Goal: Task Accomplishment & Management: Manage account settings

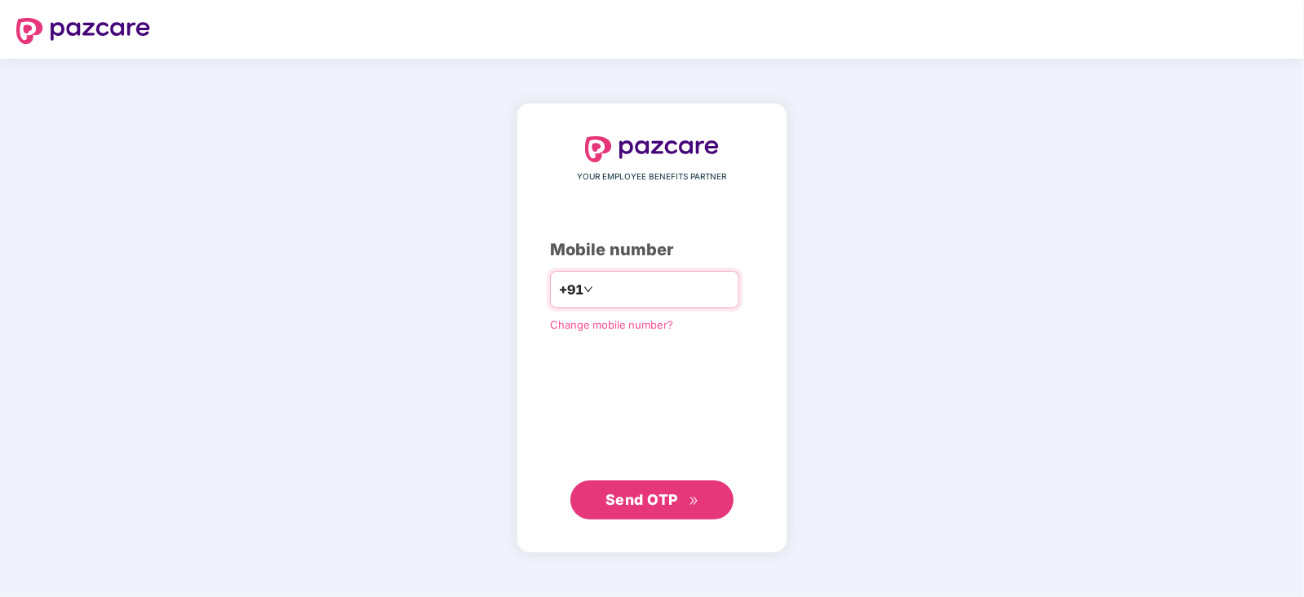
type input "**********"
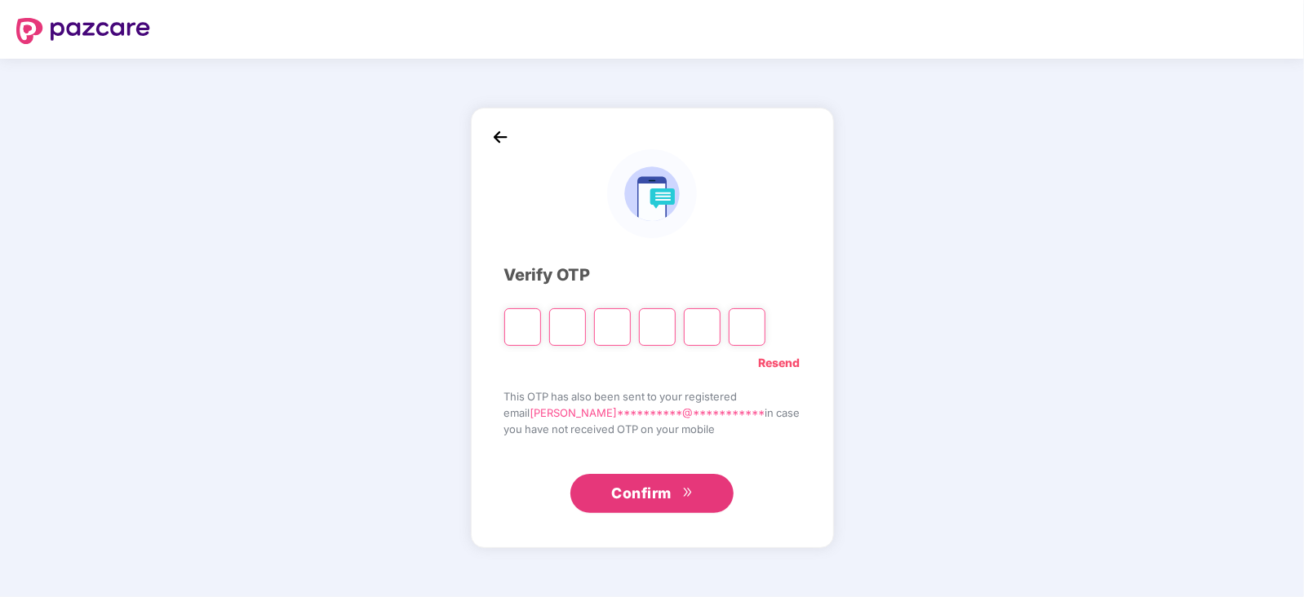
type input "*"
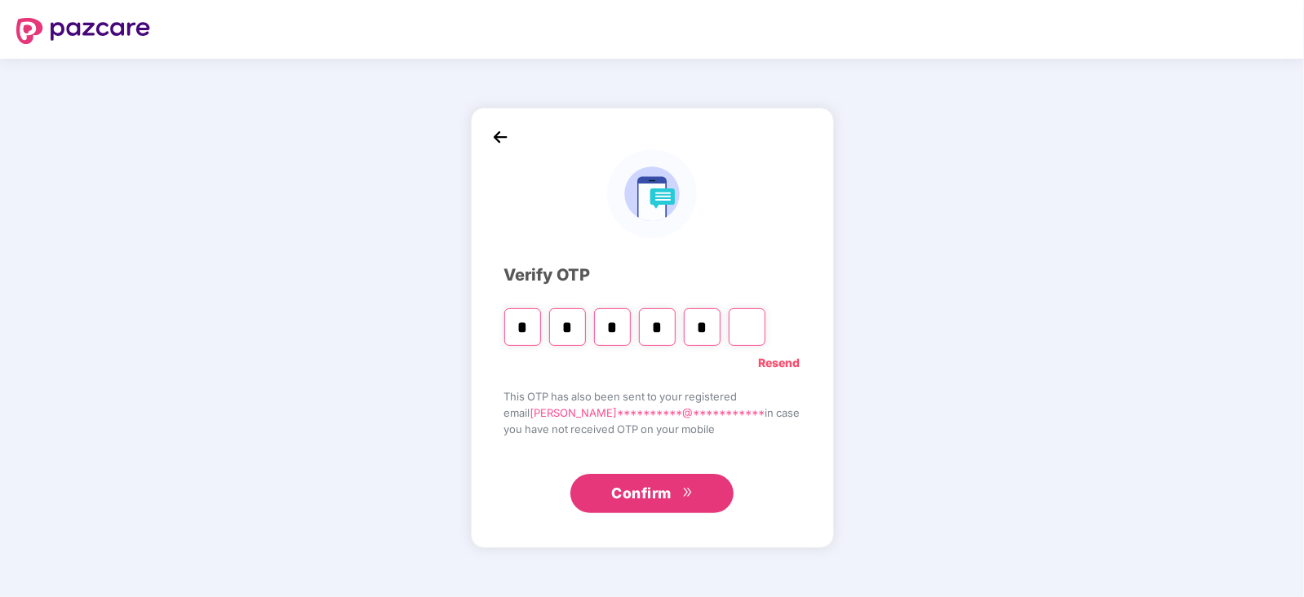
type input "*"
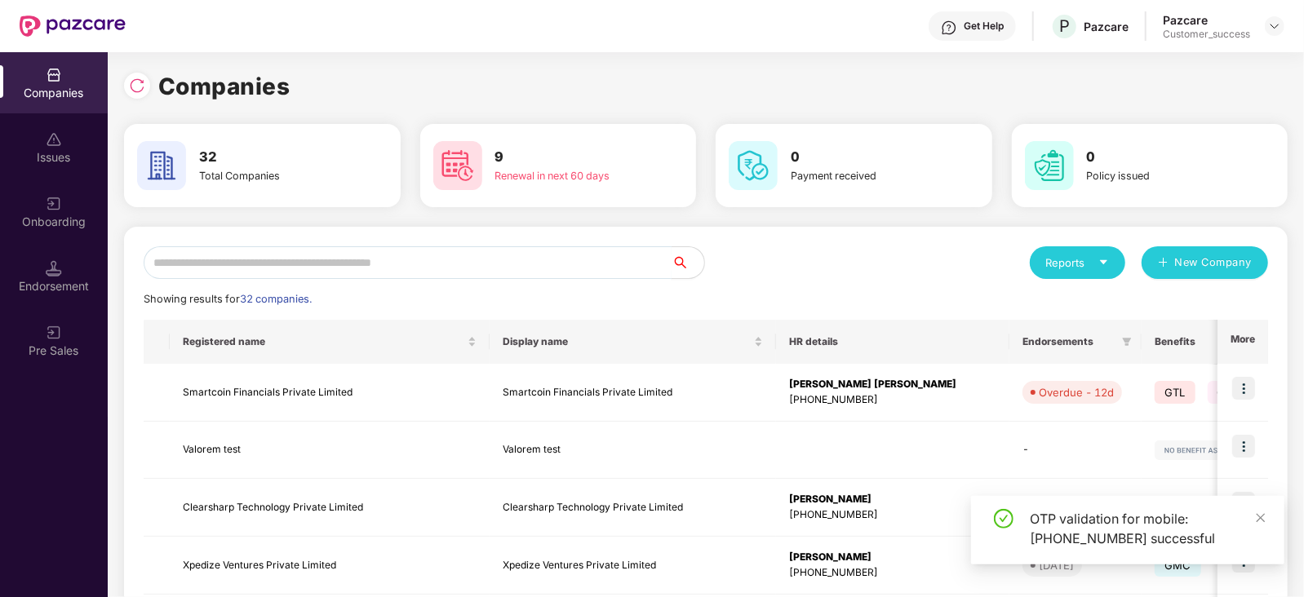
click at [561, 262] on input "text" at bounding box center [408, 262] width 528 height 33
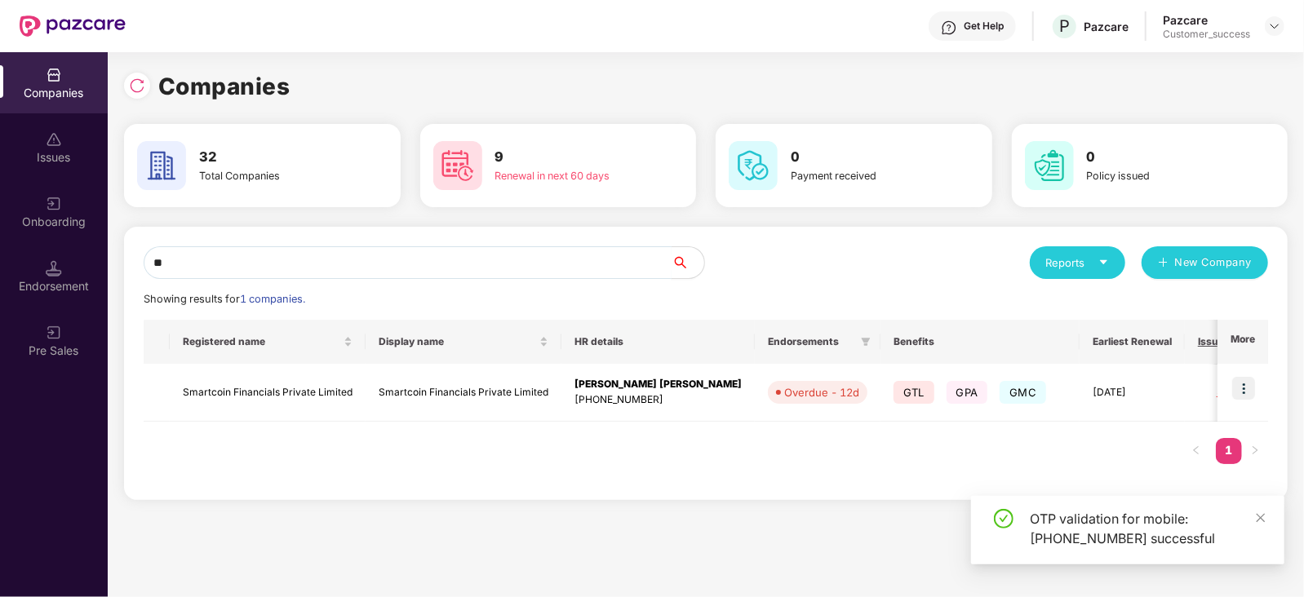
type input "*"
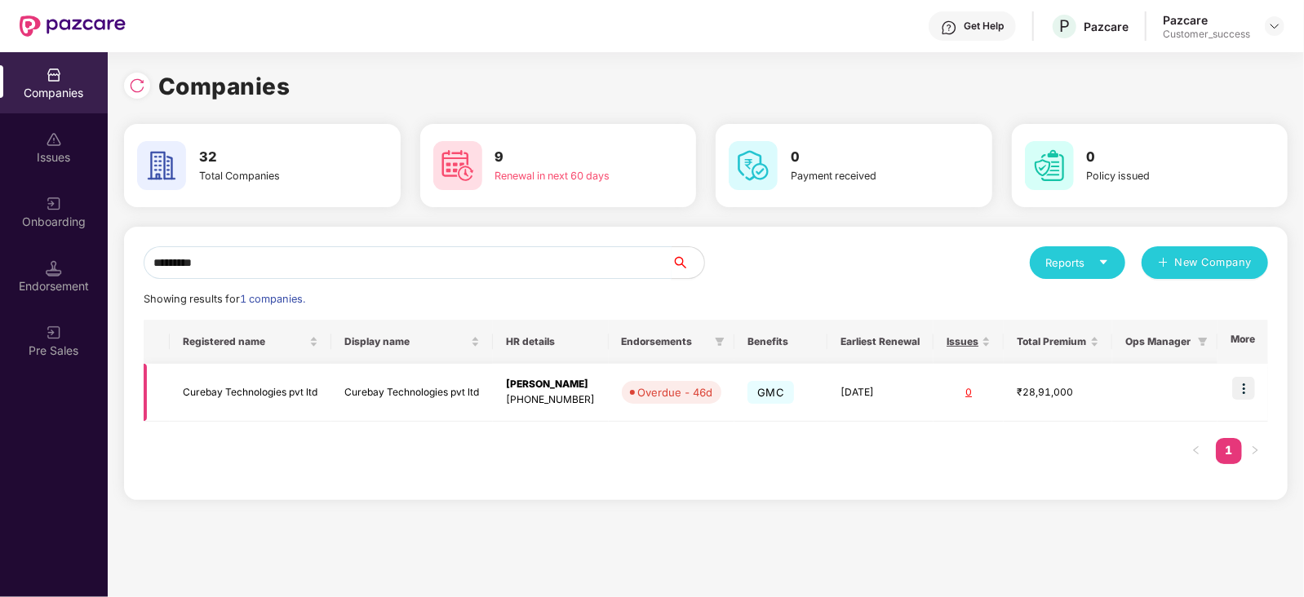
type input "*********"
click at [1252, 392] on img at bounding box center [1243, 388] width 23 height 23
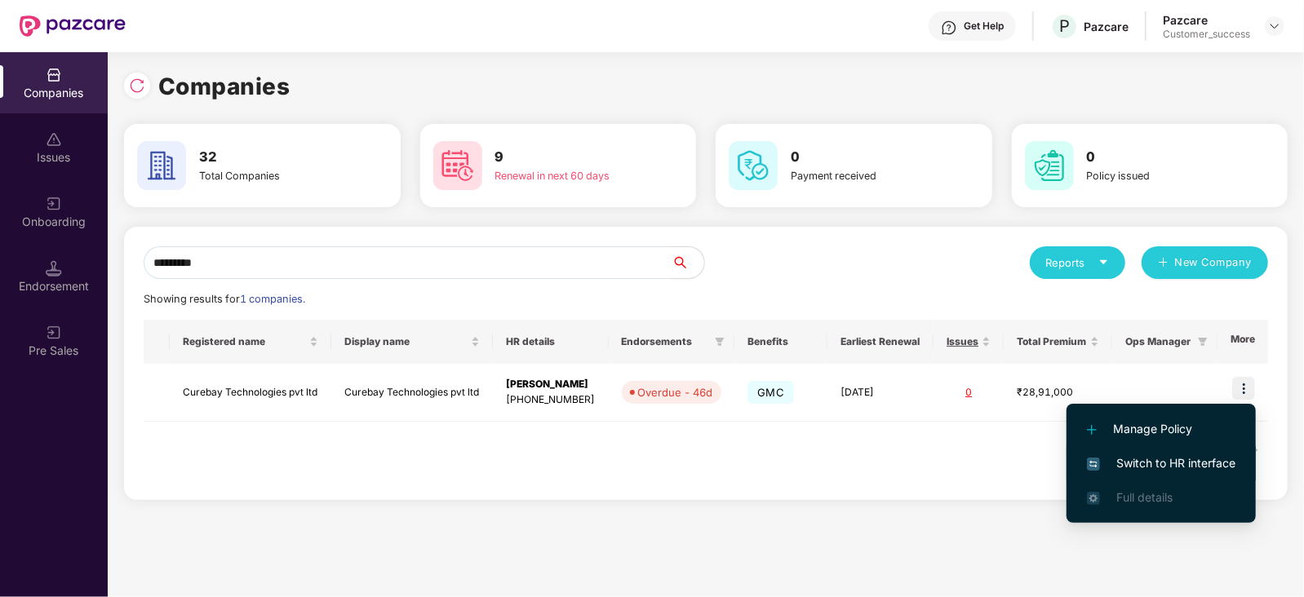
click at [1172, 459] on span "Switch to HR interface" at bounding box center [1161, 463] width 148 height 18
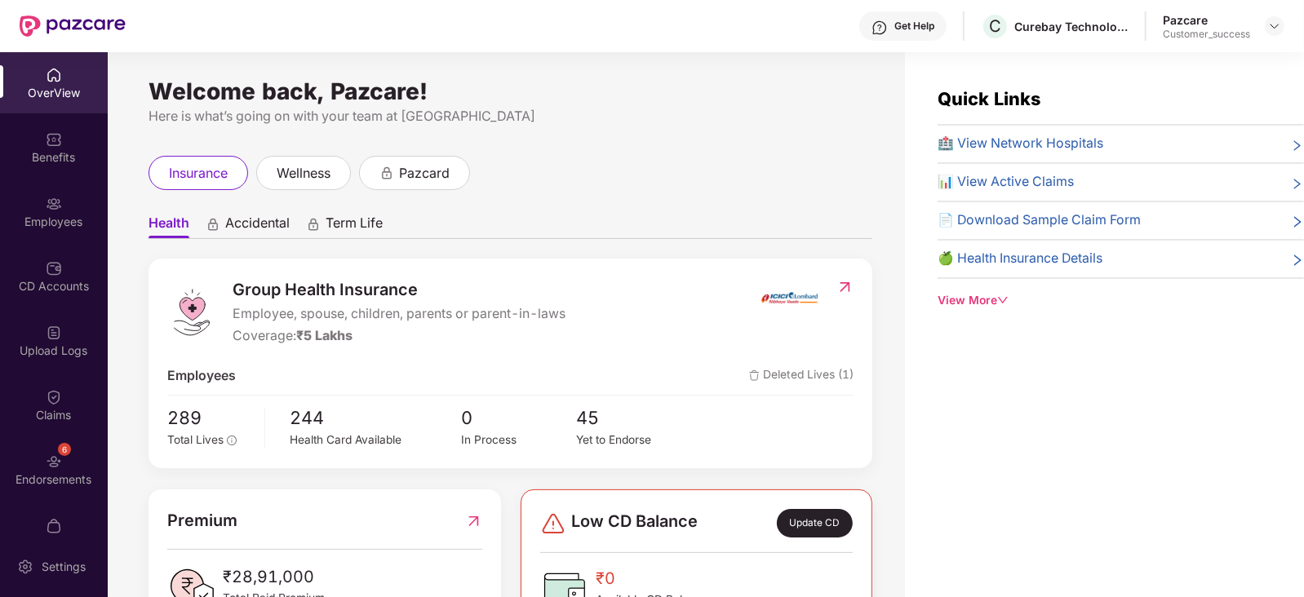
click at [32, 215] on div "Employees" at bounding box center [54, 222] width 108 height 16
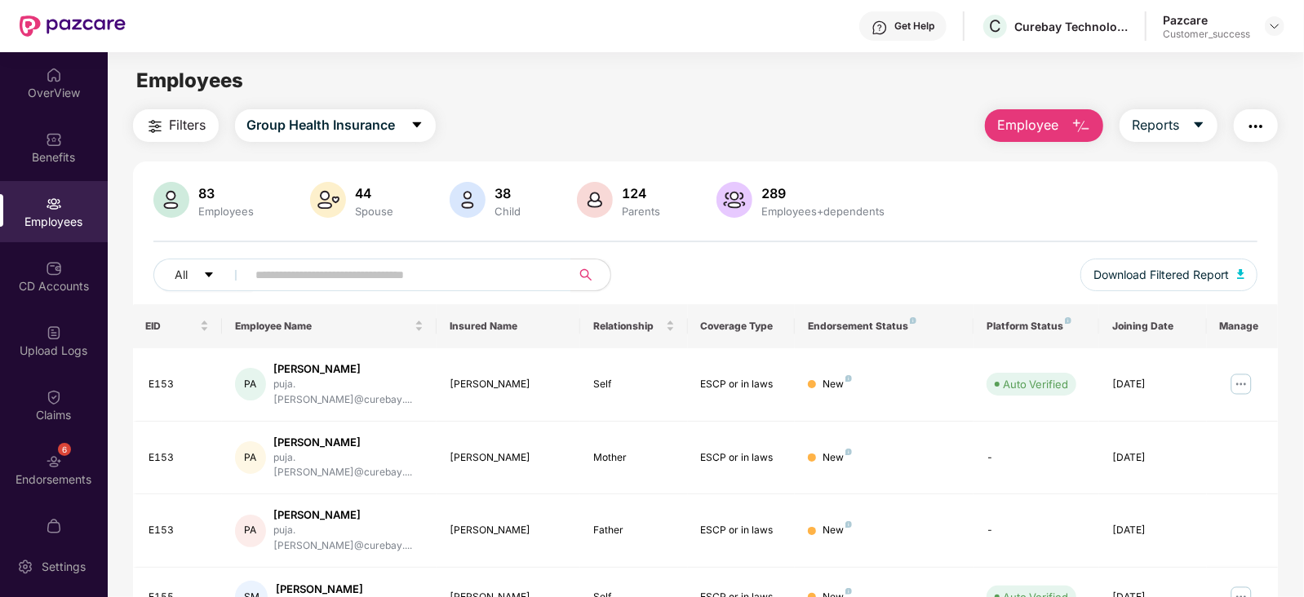
click at [32, 215] on div "Employees" at bounding box center [54, 222] width 108 height 16
click at [38, 470] on div "6 Endorsements" at bounding box center [54, 469] width 108 height 61
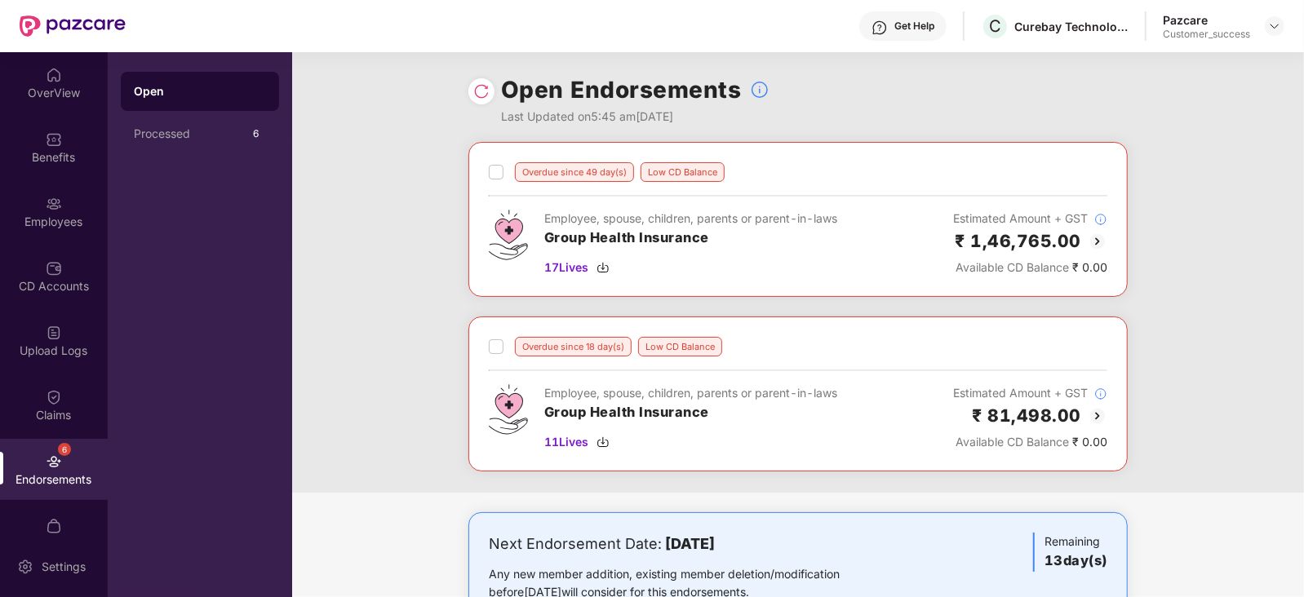
click at [1099, 238] on img at bounding box center [1098, 242] width 20 height 20
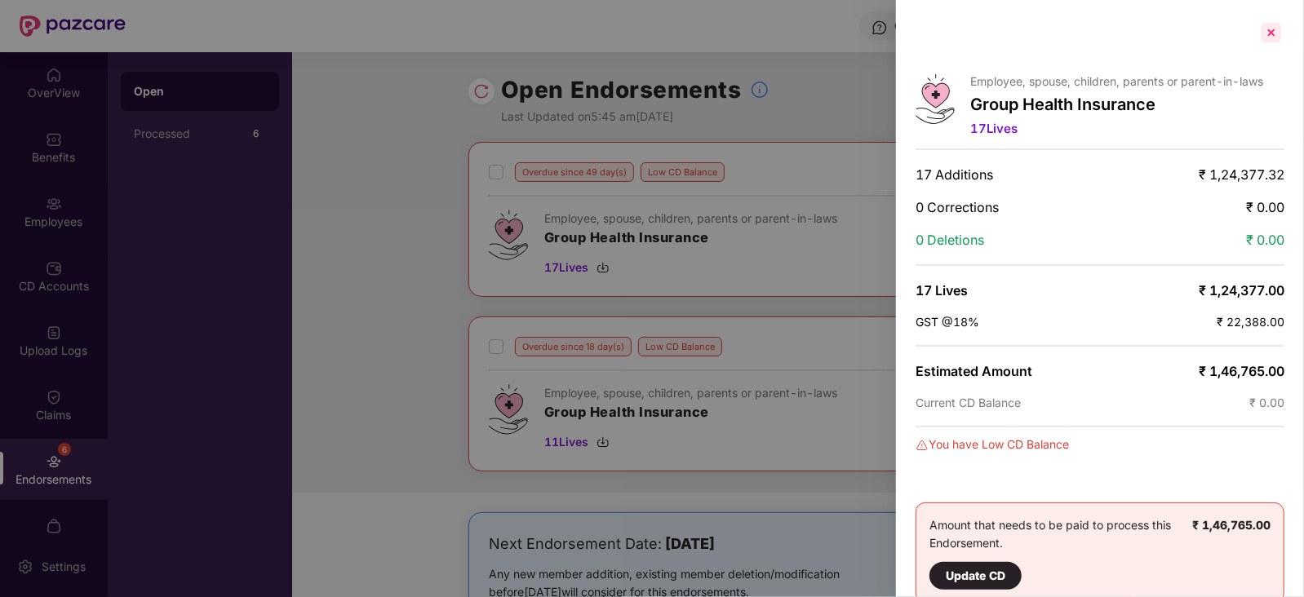
click at [1271, 34] on div at bounding box center [1271, 33] width 26 height 26
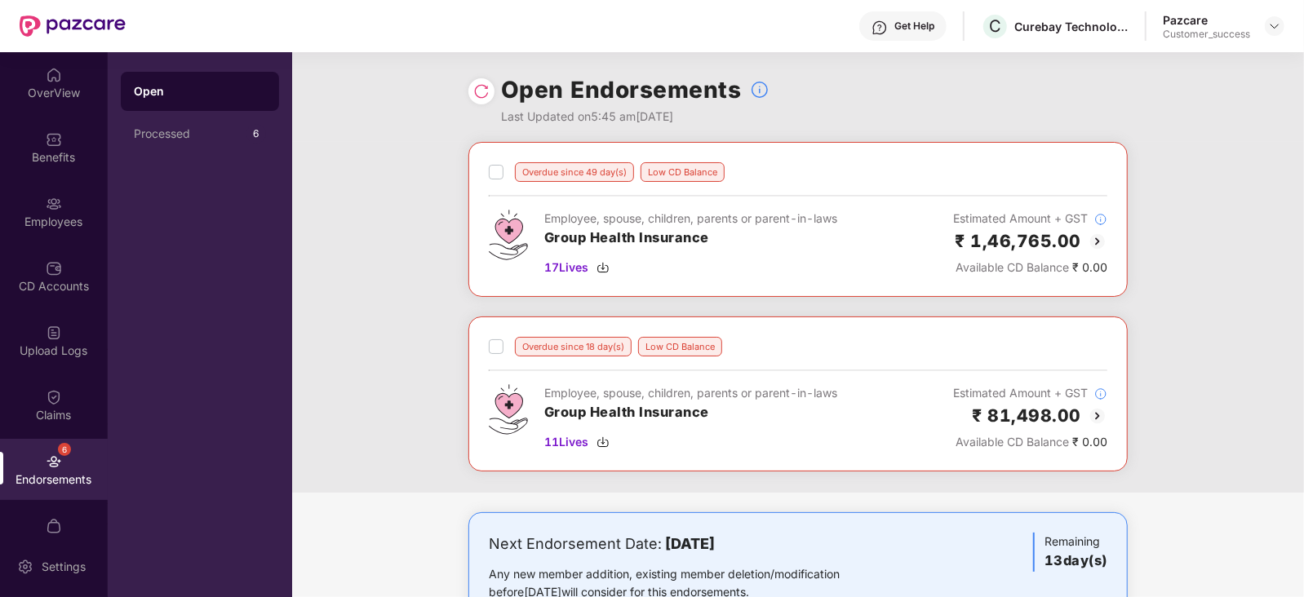
click at [1095, 415] on img at bounding box center [1098, 416] width 20 height 20
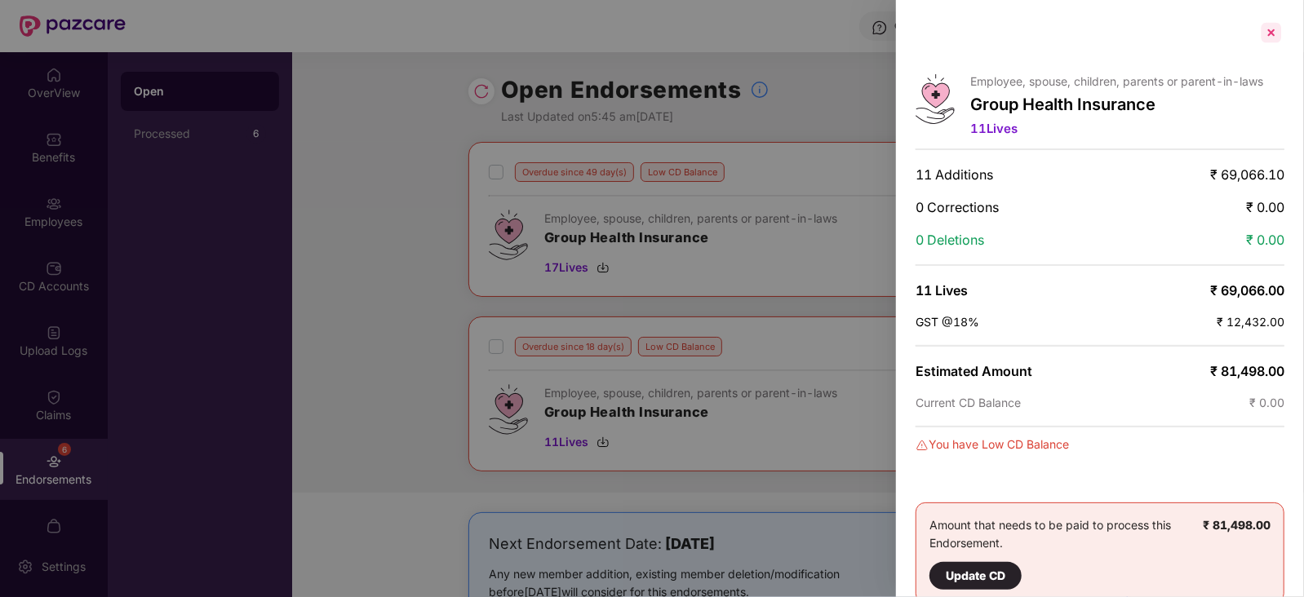
click at [1267, 39] on div at bounding box center [1271, 33] width 26 height 26
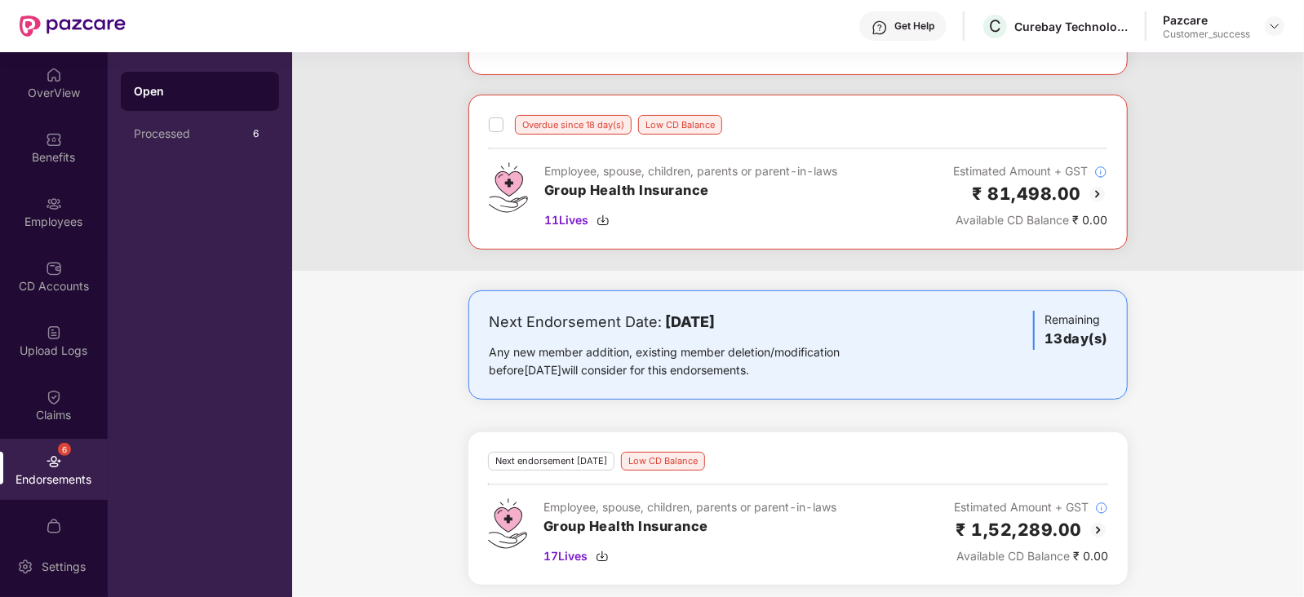
scroll to position [228, 0]
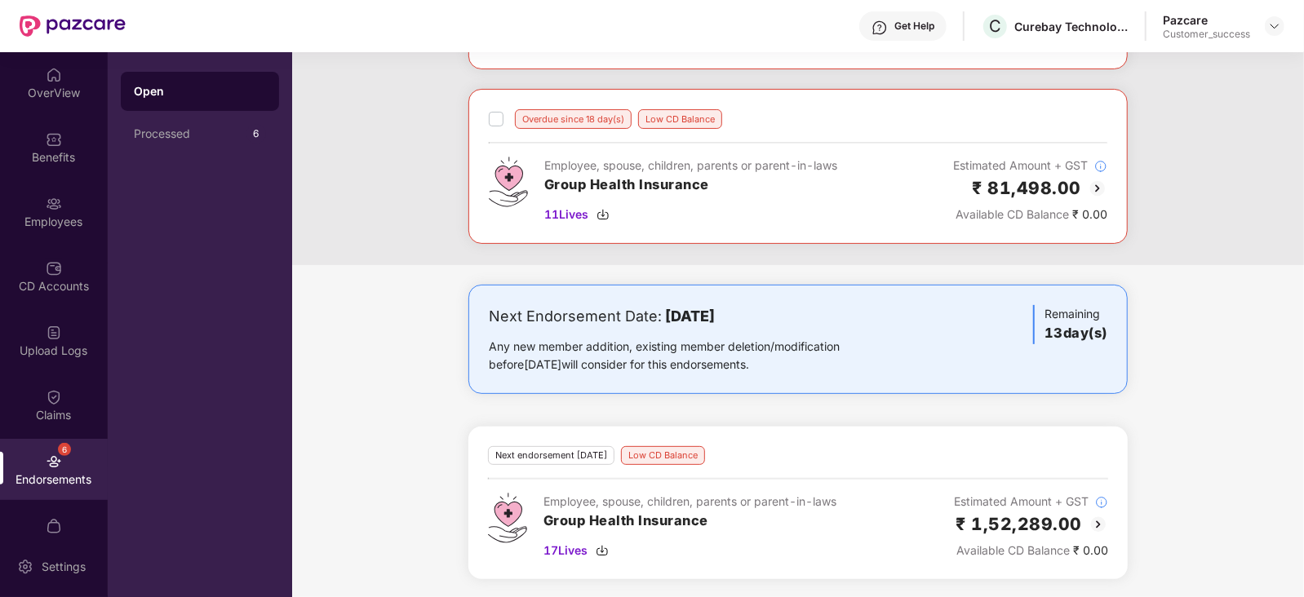
click at [1096, 521] on img at bounding box center [1098, 525] width 20 height 20
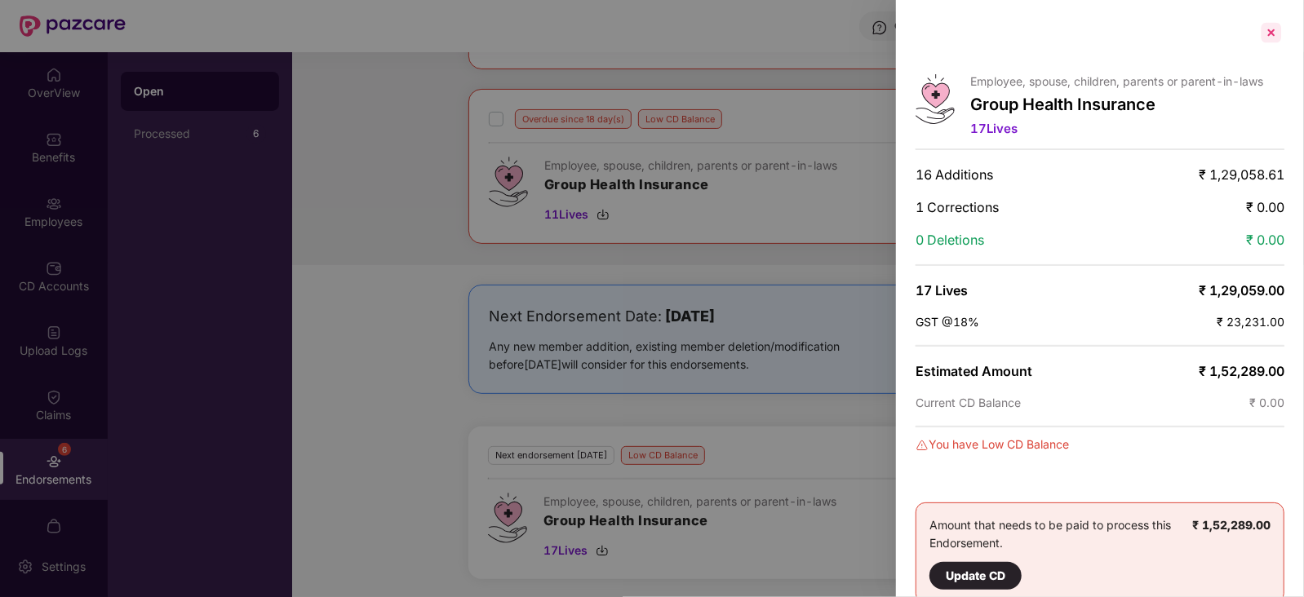
click at [1273, 38] on div at bounding box center [1271, 33] width 26 height 26
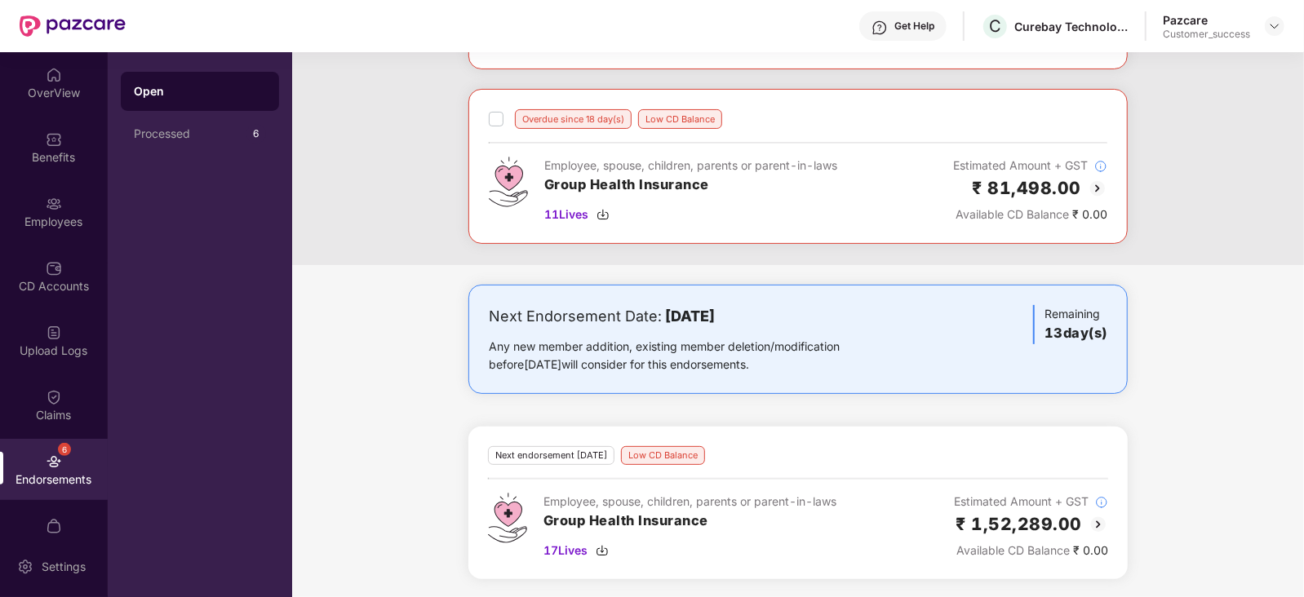
click at [1273, 38] on div "Pazcare Customer_success" at bounding box center [1224, 26] width 122 height 29
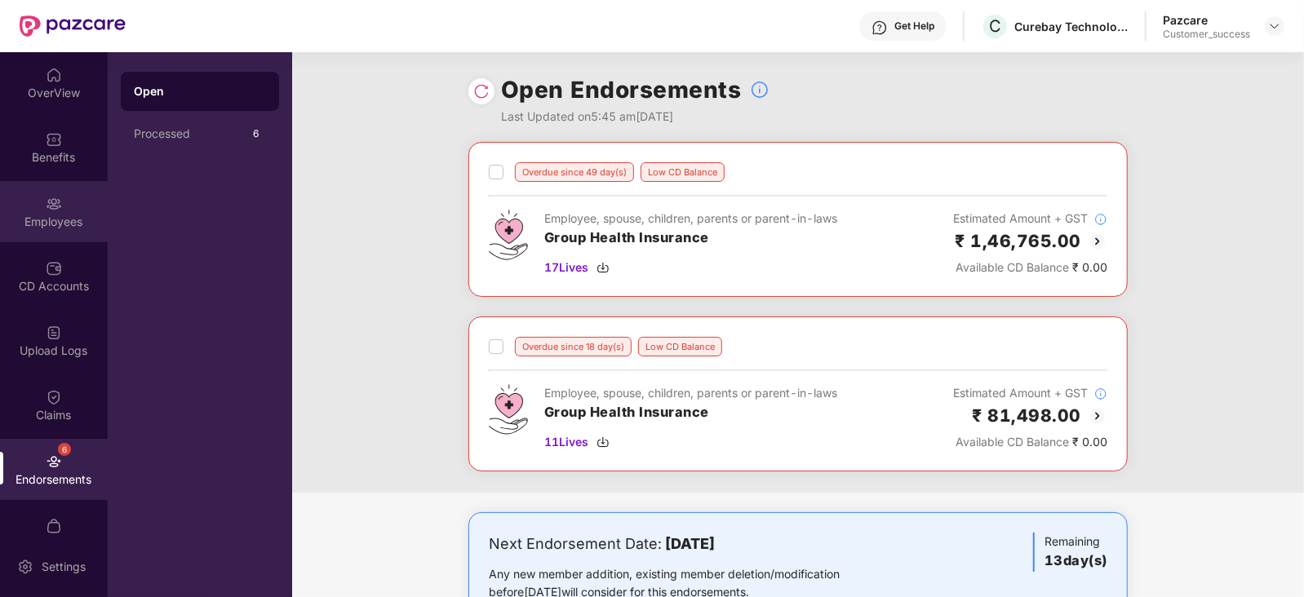
click at [8, 209] on div "Employees" at bounding box center [54, 211] width 108 height 61
